Goal: Navigation & Orientation: Find specific page/section

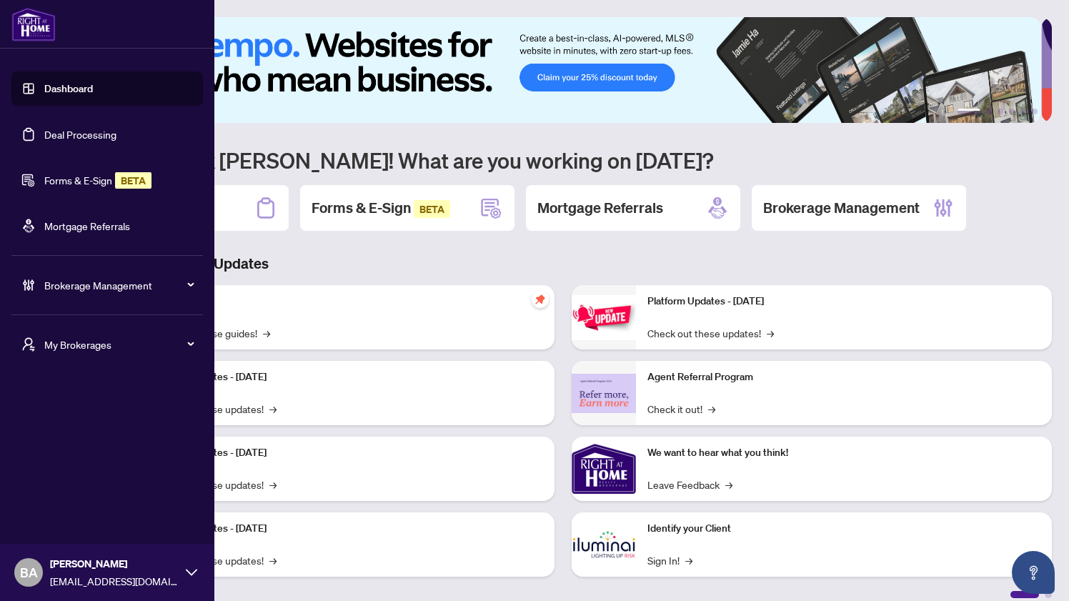
click at [107, 285] on span "Brokerage Management" at bounding box center [118, 285] width 149 height 16
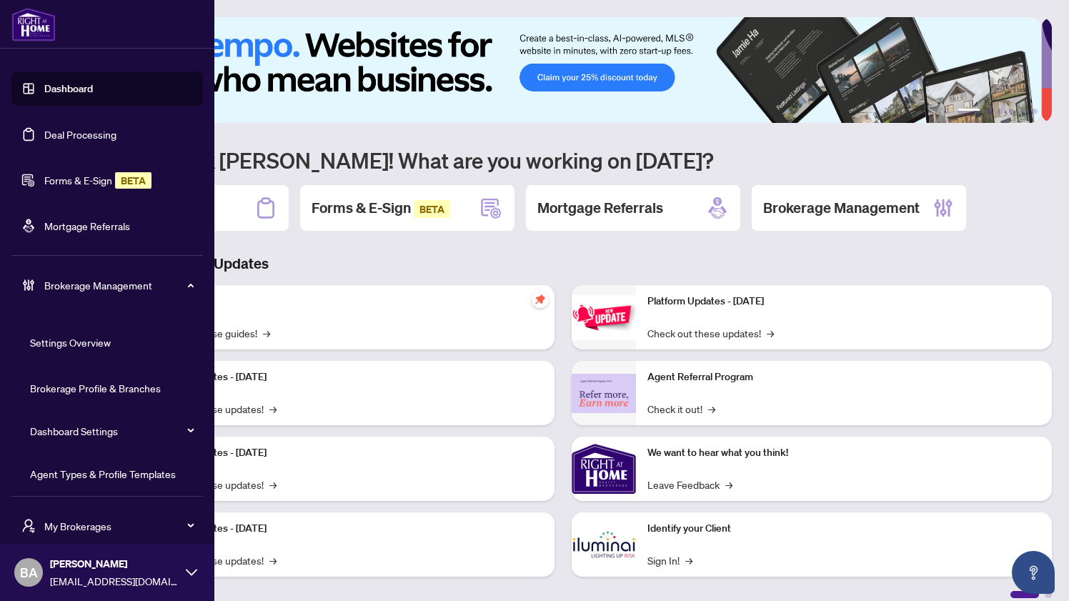
scroll to position [99, 0]
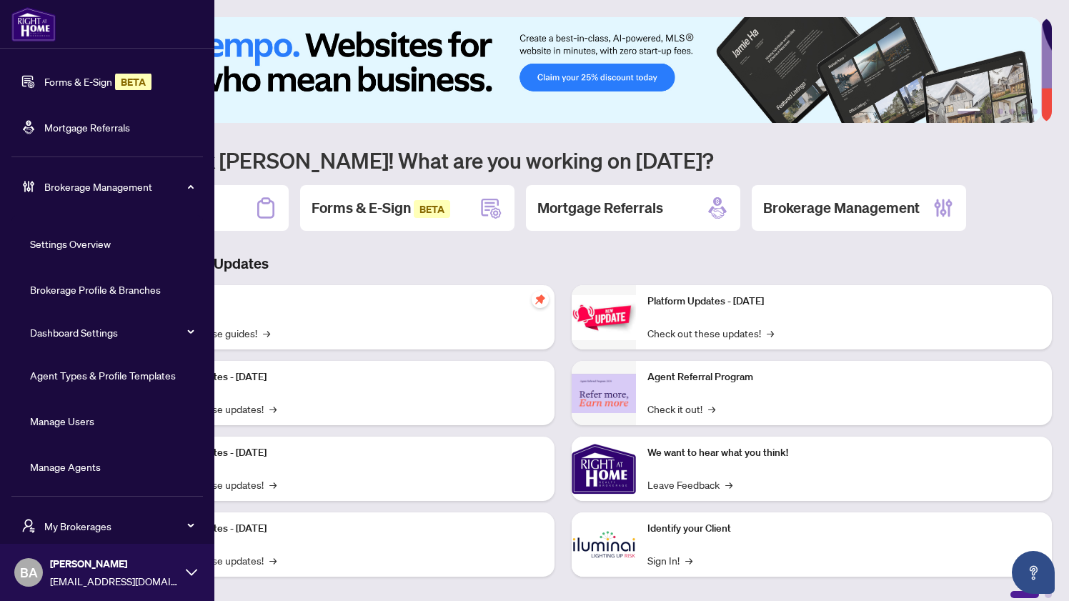
click at [76, 418] on link "Manage Users" at bounding box center [62, 421] width 64 height 13
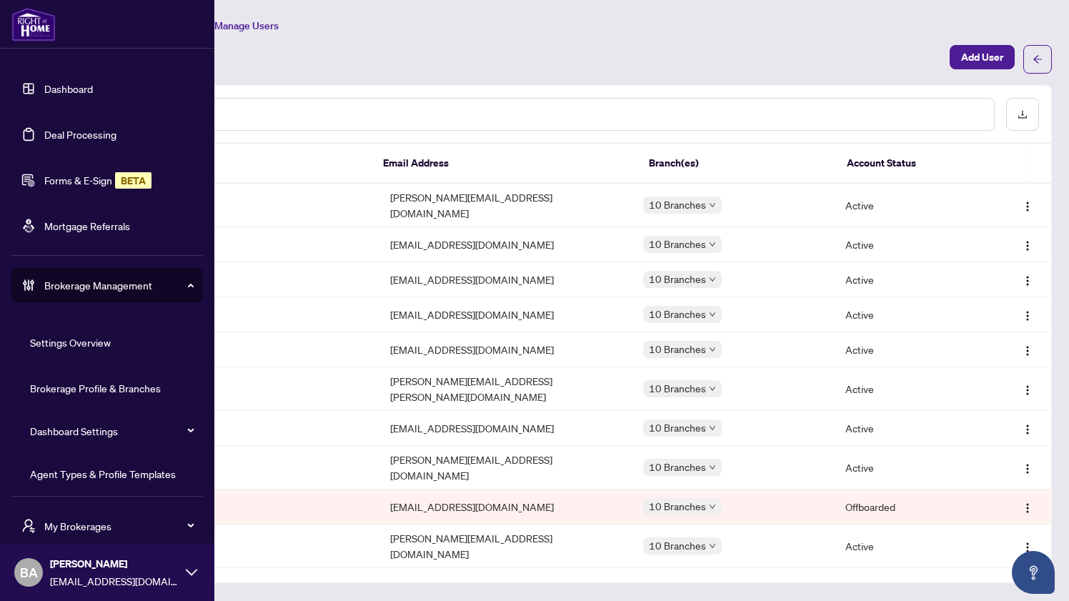
click at [97, 282] on span "Brokerage Management" at bounding box center [118, 285] width 149 height 16
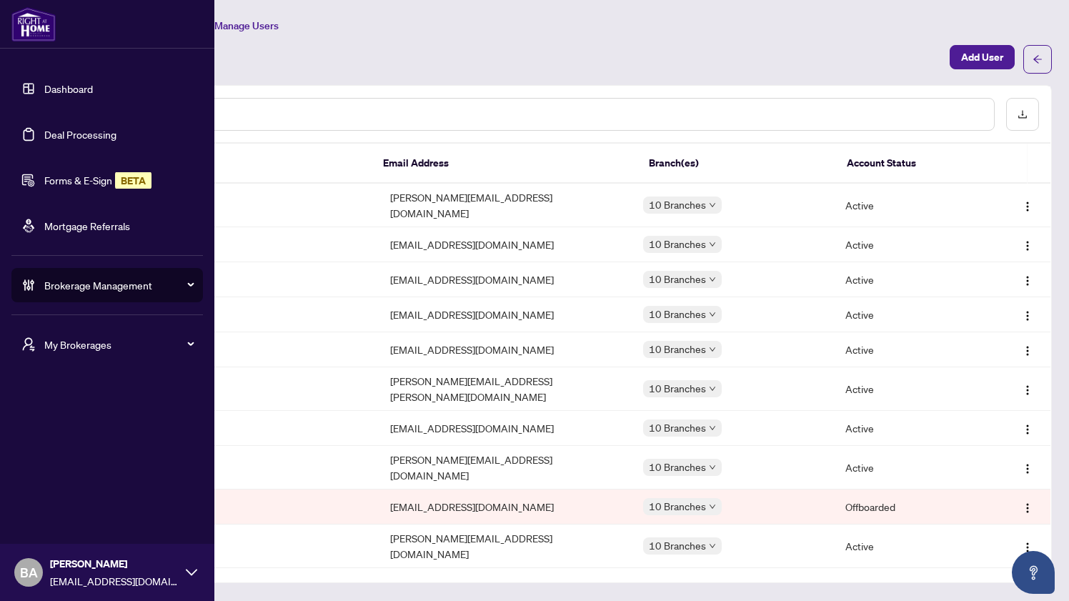
click at [91, 347] on span "My Brokerages" at bounding box center [118, 345] width 149 height 16
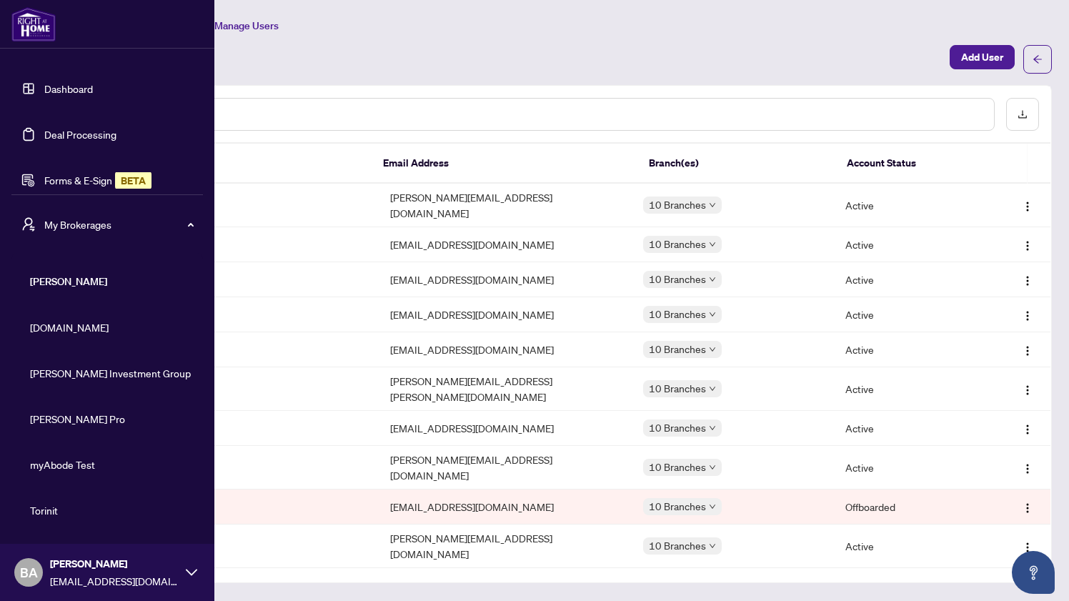
click at [66, 326] on span "[DOMAIN_NAME]" at bounding box center [111, 328] width 163 height 16
